Goal: Task Accomplishment & Management: Complete application form

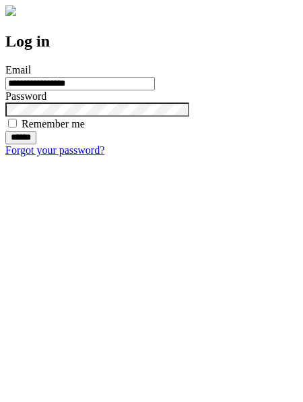
type input "**********"
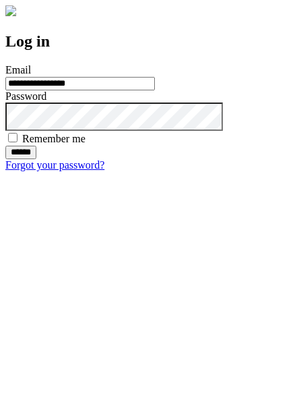
click at [36, 159] on input "******" at bounding box center [20, 152] width 31 height 13
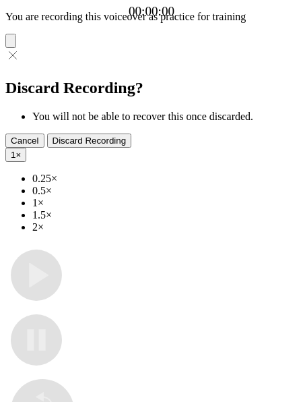
type input "**********"
